Goal: Task Accomplishment & Management: Use online tool/utility

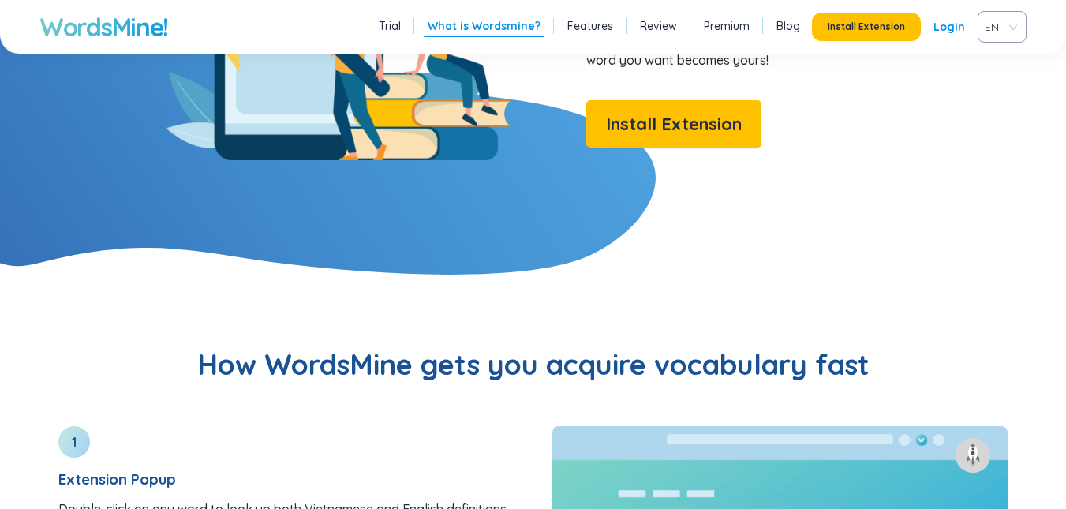
scroll to position [1484, 0]
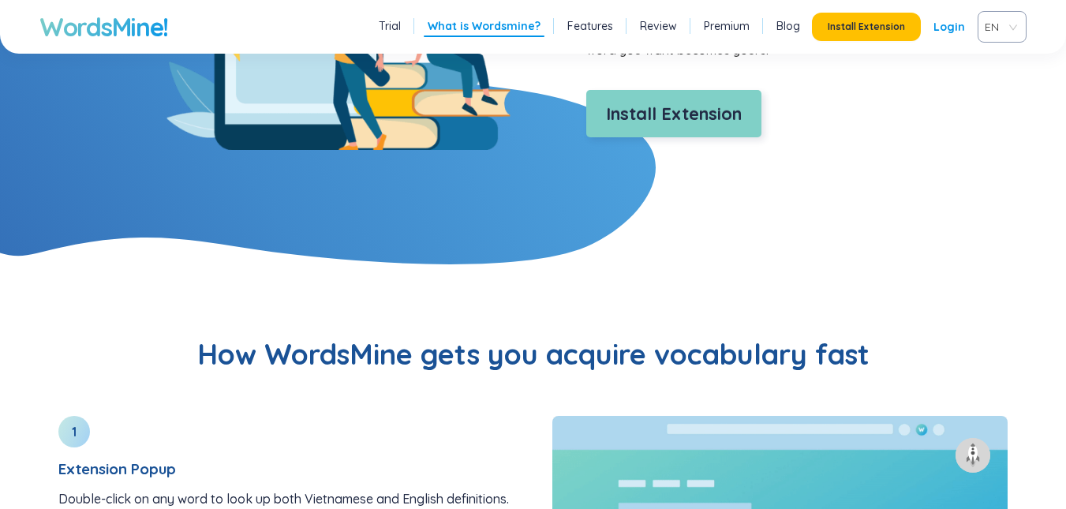
click at [606, 106] on span "Install Extension" at bounding box center [674, 114] width 136 height 28
